Goal: Task Accomplishment & Management: Manage account settings

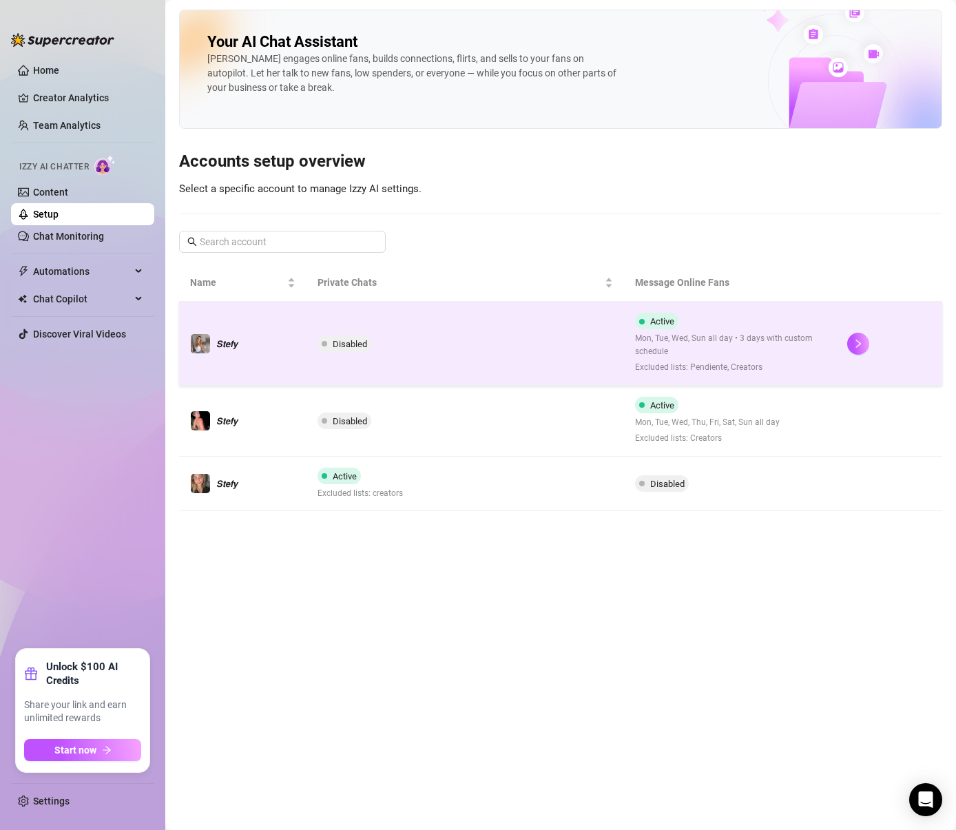
click at [873, 341] on div at bounding box center [890, 344] width 84 height 22
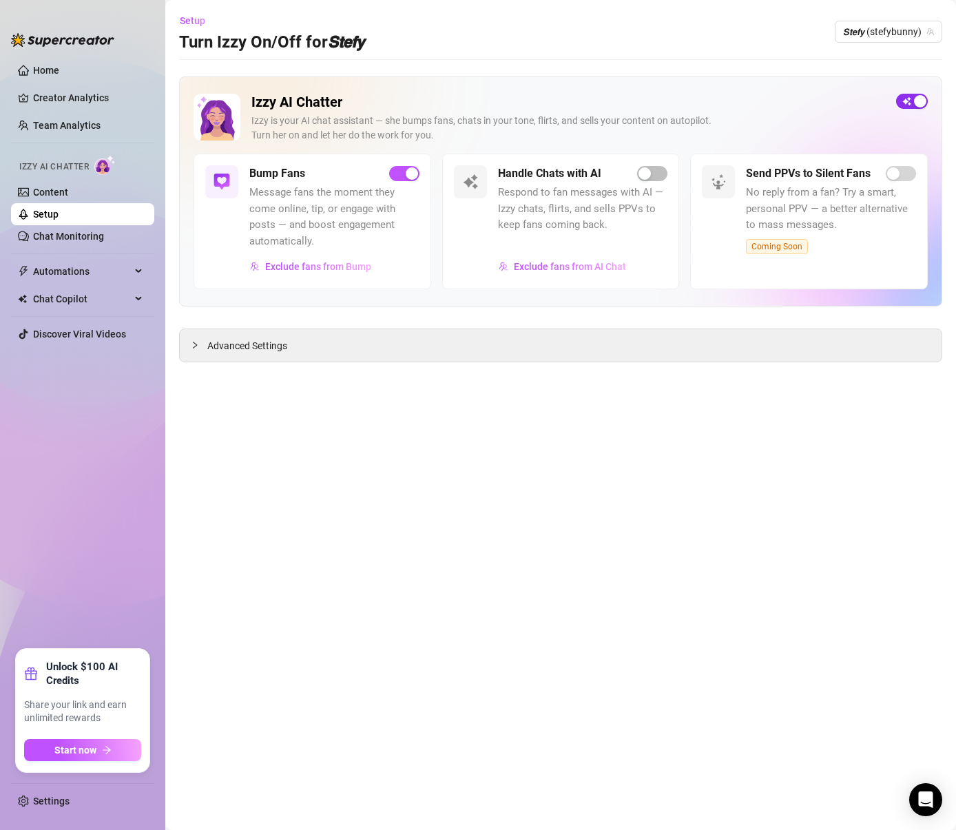
click at [914, 99] on div "button" at bounding box center [920, 101] width 12 height 12
click at [912, 96] on span "button" at bounding box center [913, 101] width 32 height 15
click at [907, 33] on span "𝙎𝙩𝙚𝙛𝙮 (stefybunny)" at bounding box center [888, 31] width 91 height 21
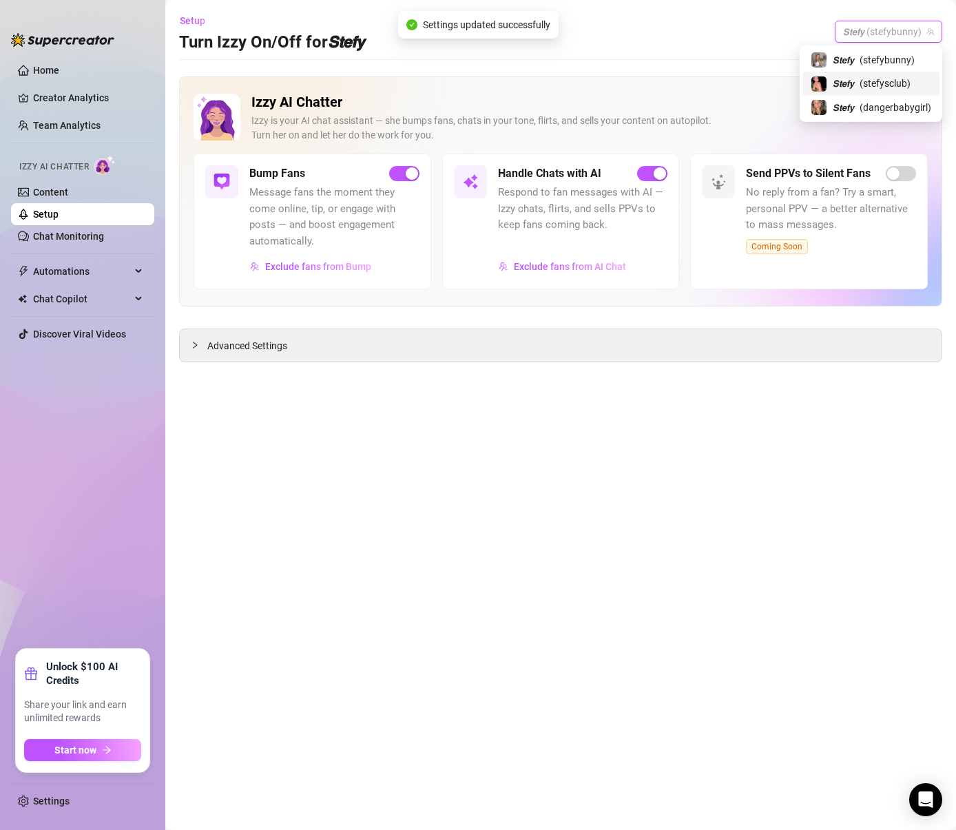
click at [863, 83] on span "( stefysclub )" at bounding box center [885, 83] width 51 height 15
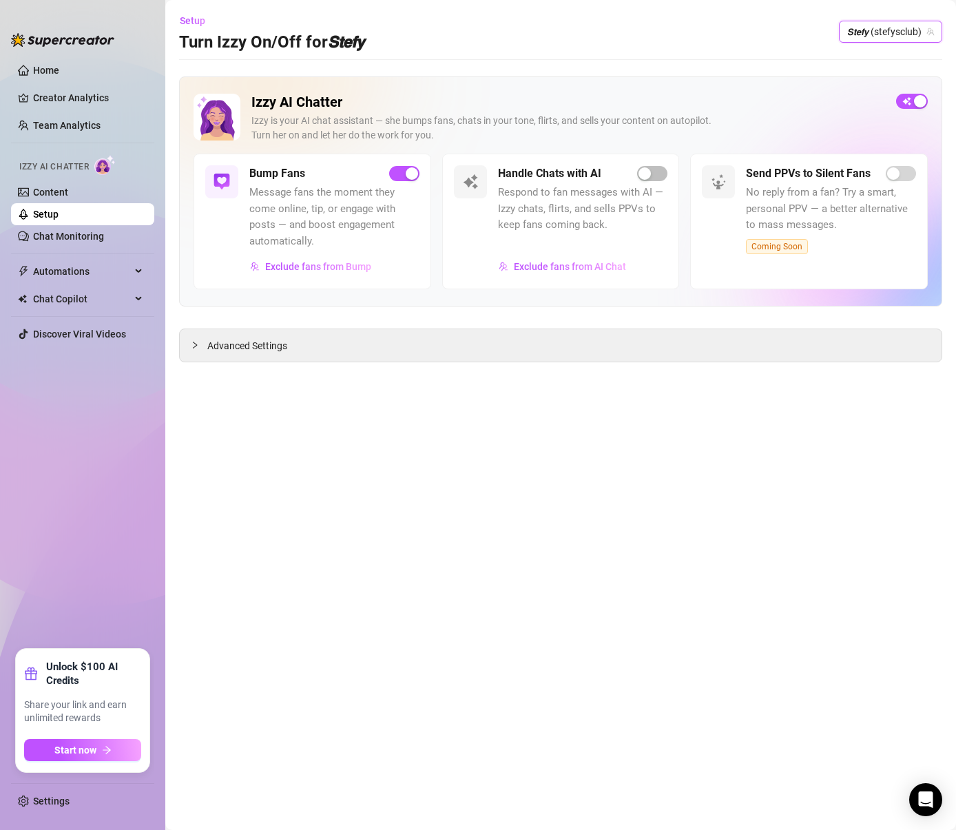
click at [647, 182] on div "Handle Chats with AI Respond to fan messages with AI — Izzy chats, flirts, and …" at bounding box center [583, 221] width 170 height 112
click at [649, 174] on div "button" at bounding box center [645, 173] width 12 height 12
click at [904, 24] on span "𝙎𝙩𝙚𝙛𝙮 (stefysclub)" at bounding box center [891, 31] width 87 height 21
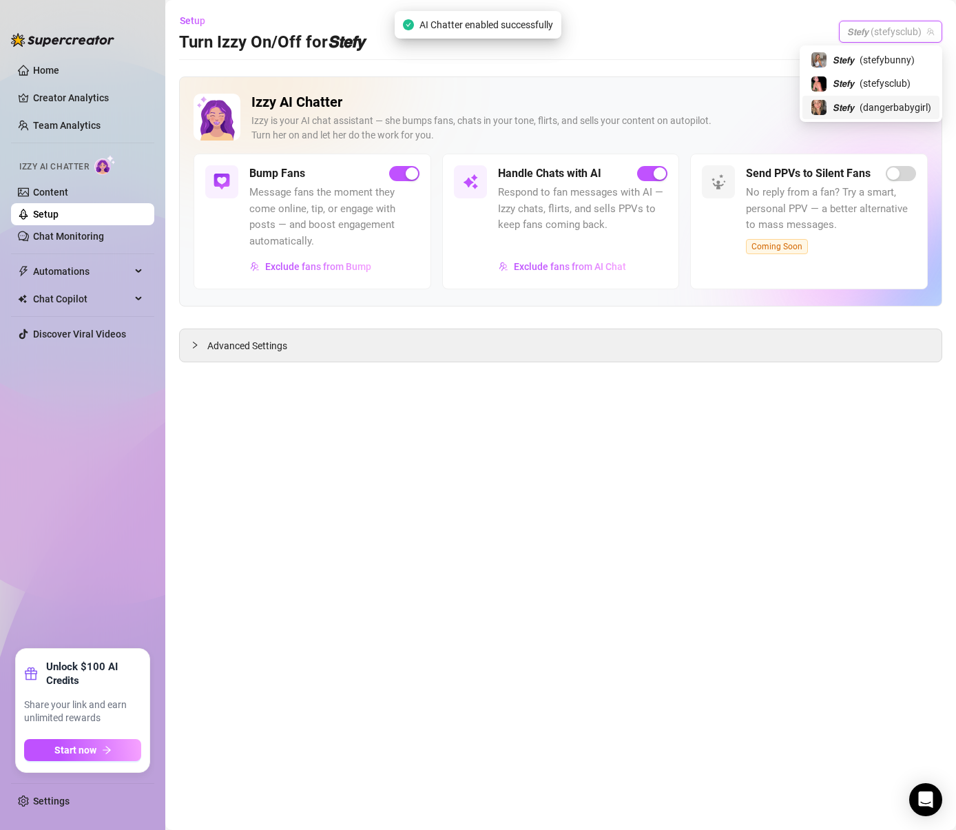
click at [872, 102] on span "( dangerbabygirl )" at bounding box center [896, 107] width 72 height 15
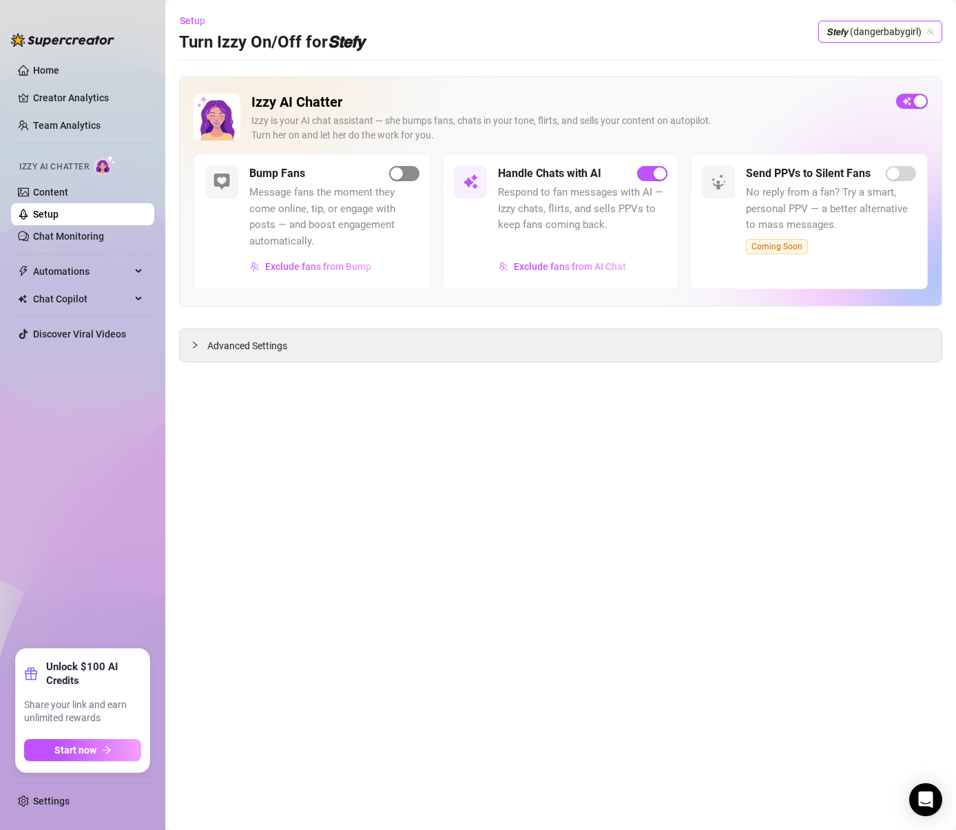
click at [398, 174] on div "button" at bounding box center [397, 173] width 12 height 12
